Goal: Go to known website: Access a specific website the user already knows

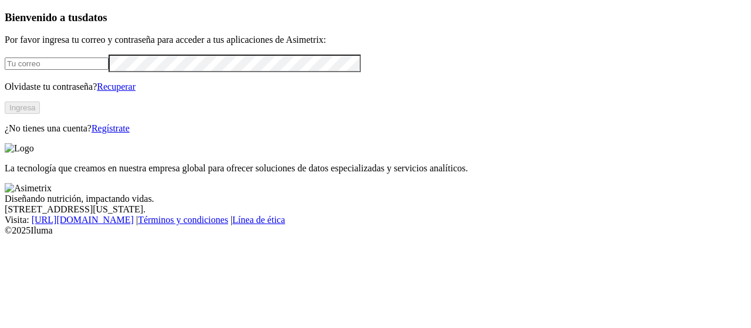
type input "[EMAIL_ADDRESS][PERSON_NAME][DOMAIN_NAME]"
click at [40, 114] on button "Ingresa" at bounding box center [22, 107] width 35 height 12
